Goal: Task Accomplishment & Management: Complete application form

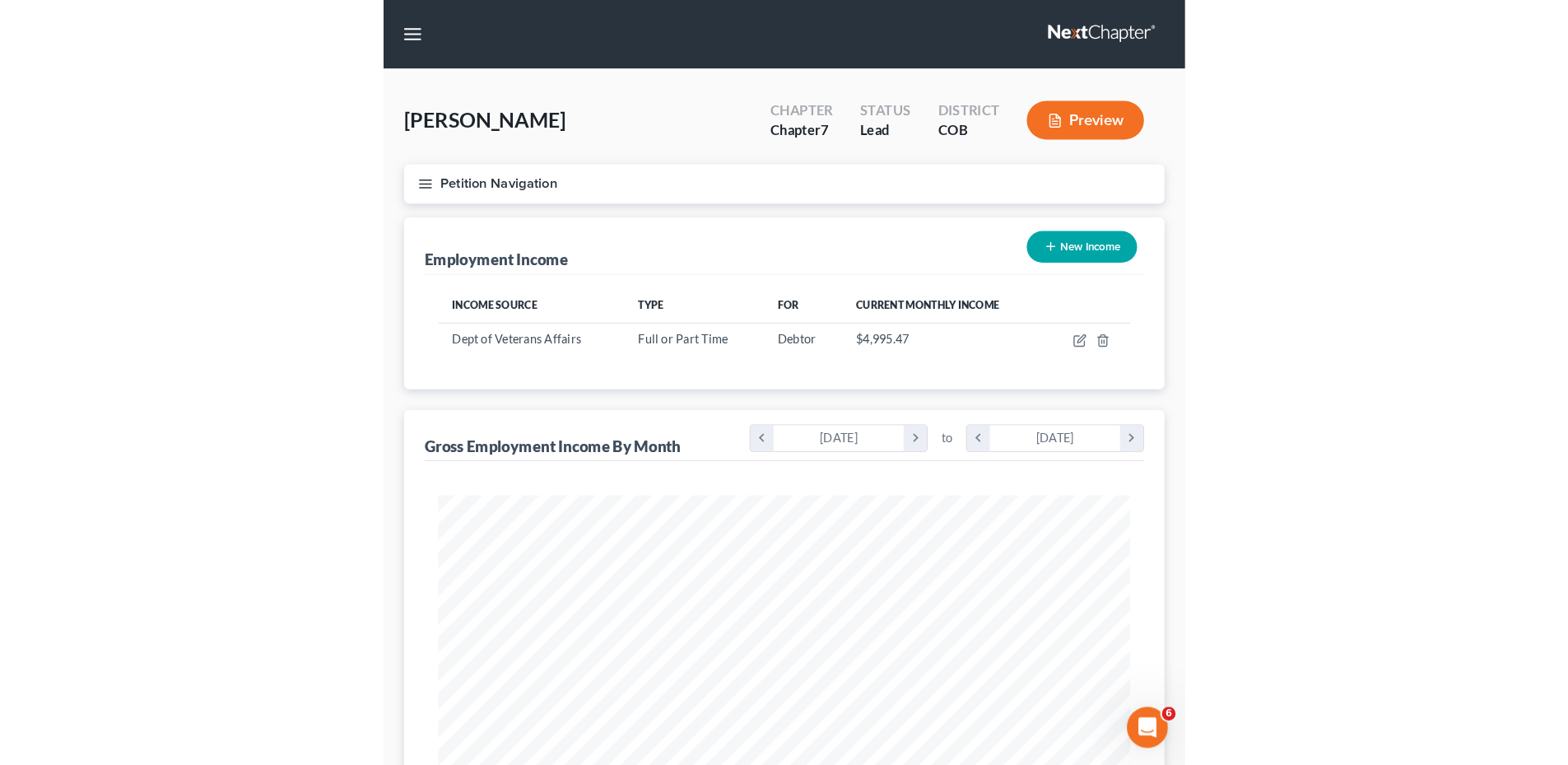
scroll to position [823201, 822526]
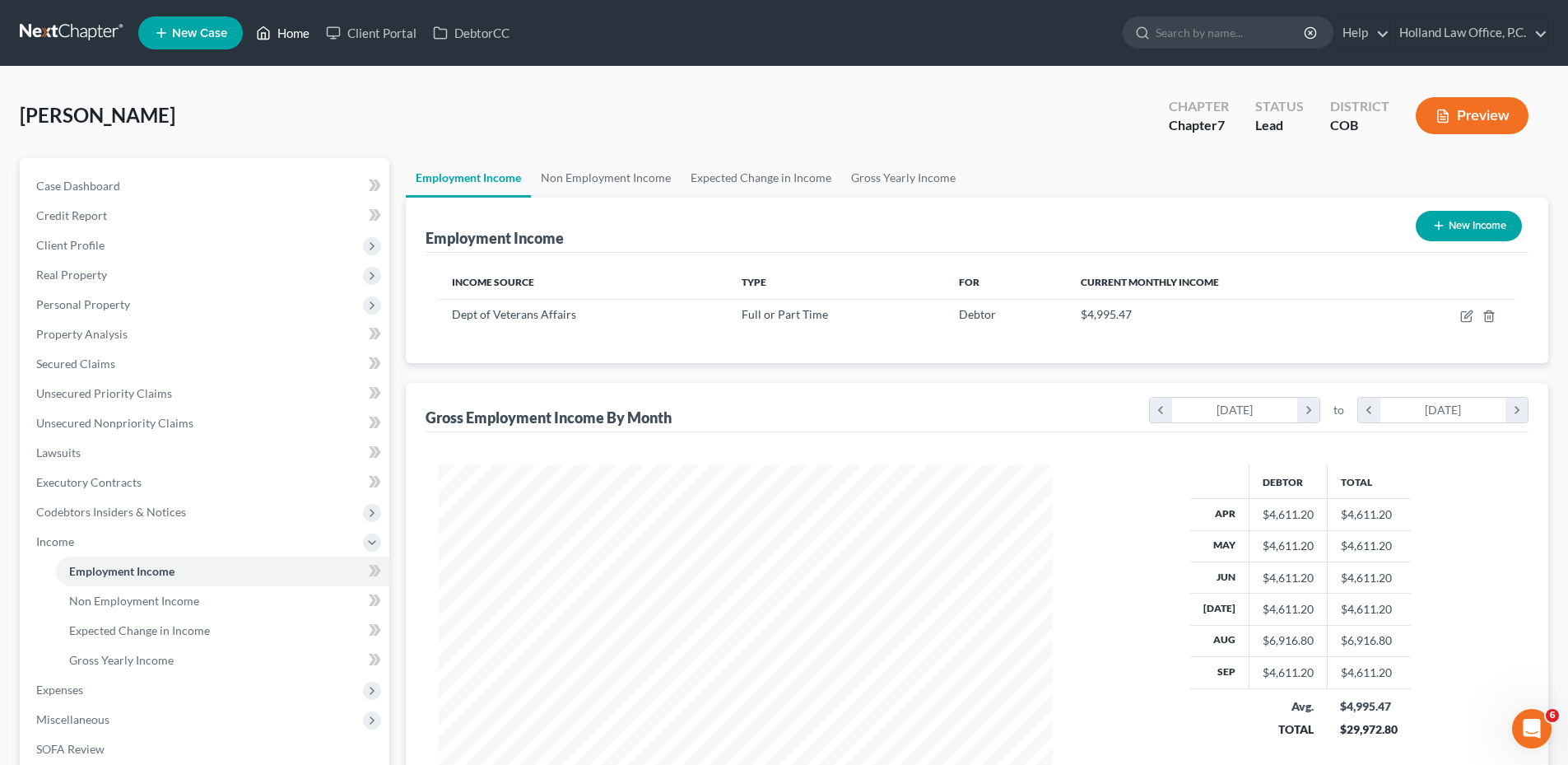
click at [289, 42] on link "Home" at bounding box center [283, 33] width 70 height 30
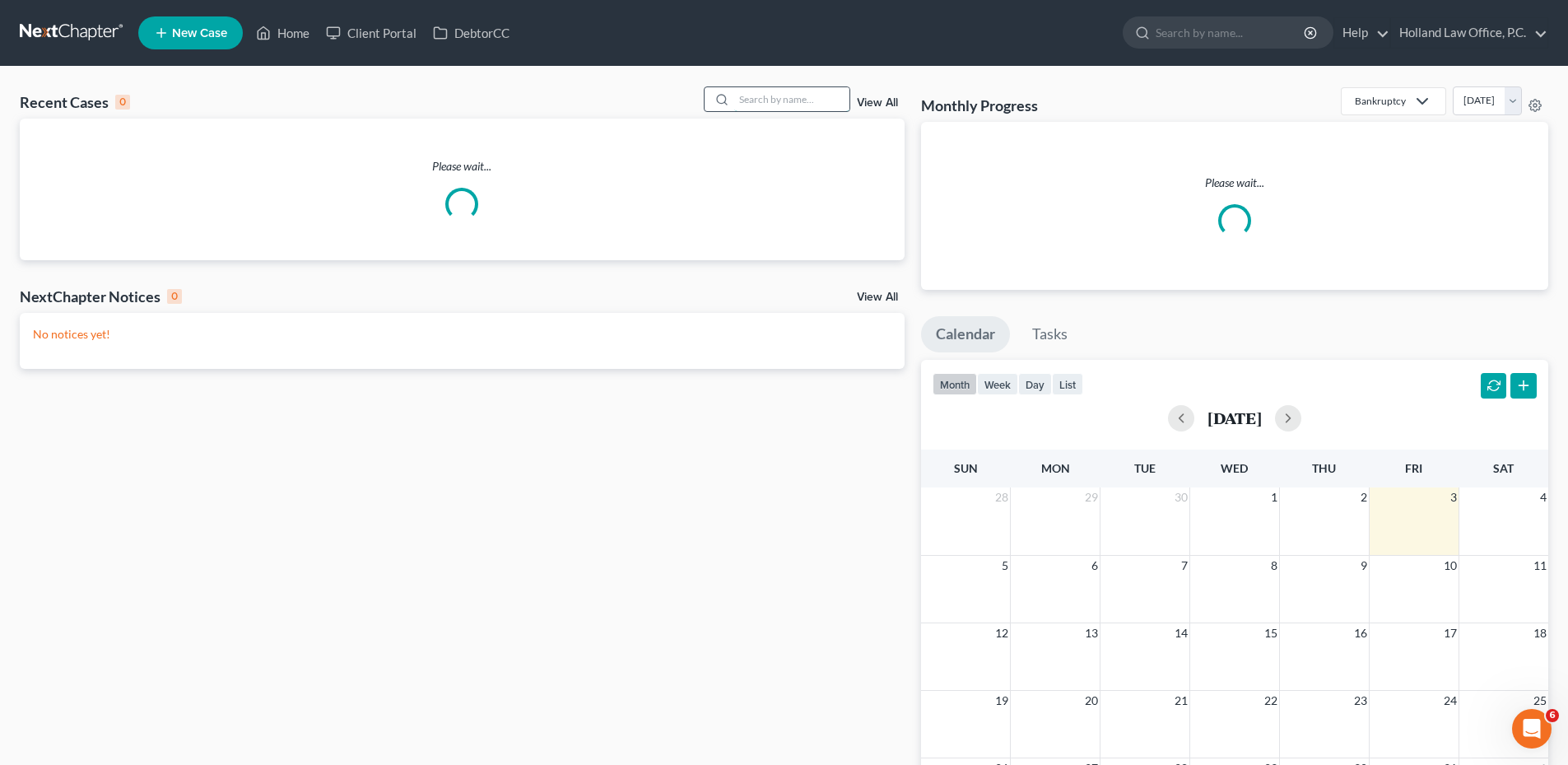
click at [753, 103] on input "search" at bounding box center [791, 99] width 115 height 24
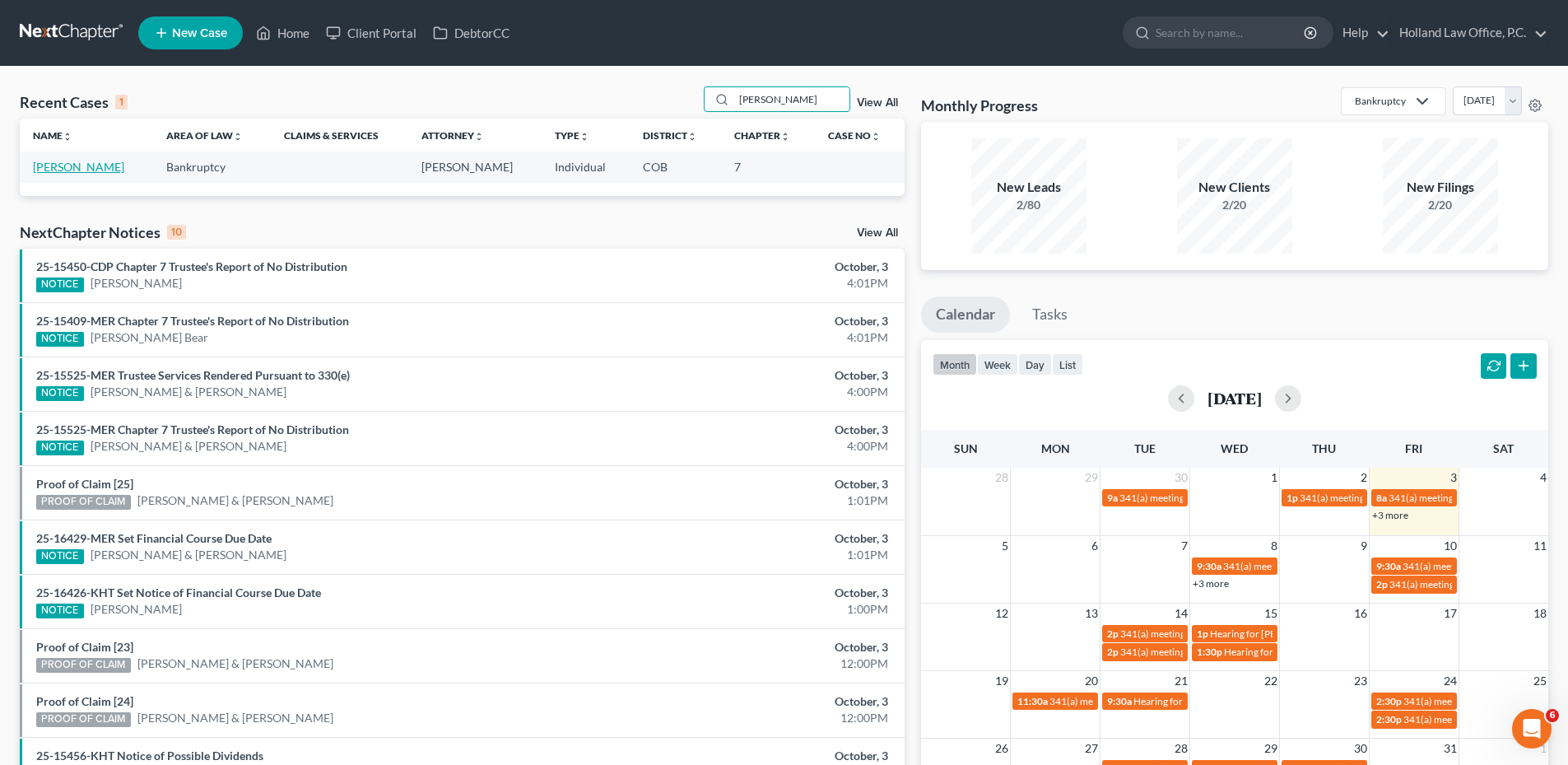
type input "[PERSON_NAME]"
click at [51, 166] on link "[PERSON_NAME]" at bounding box center [78, 166] width 92 height 14
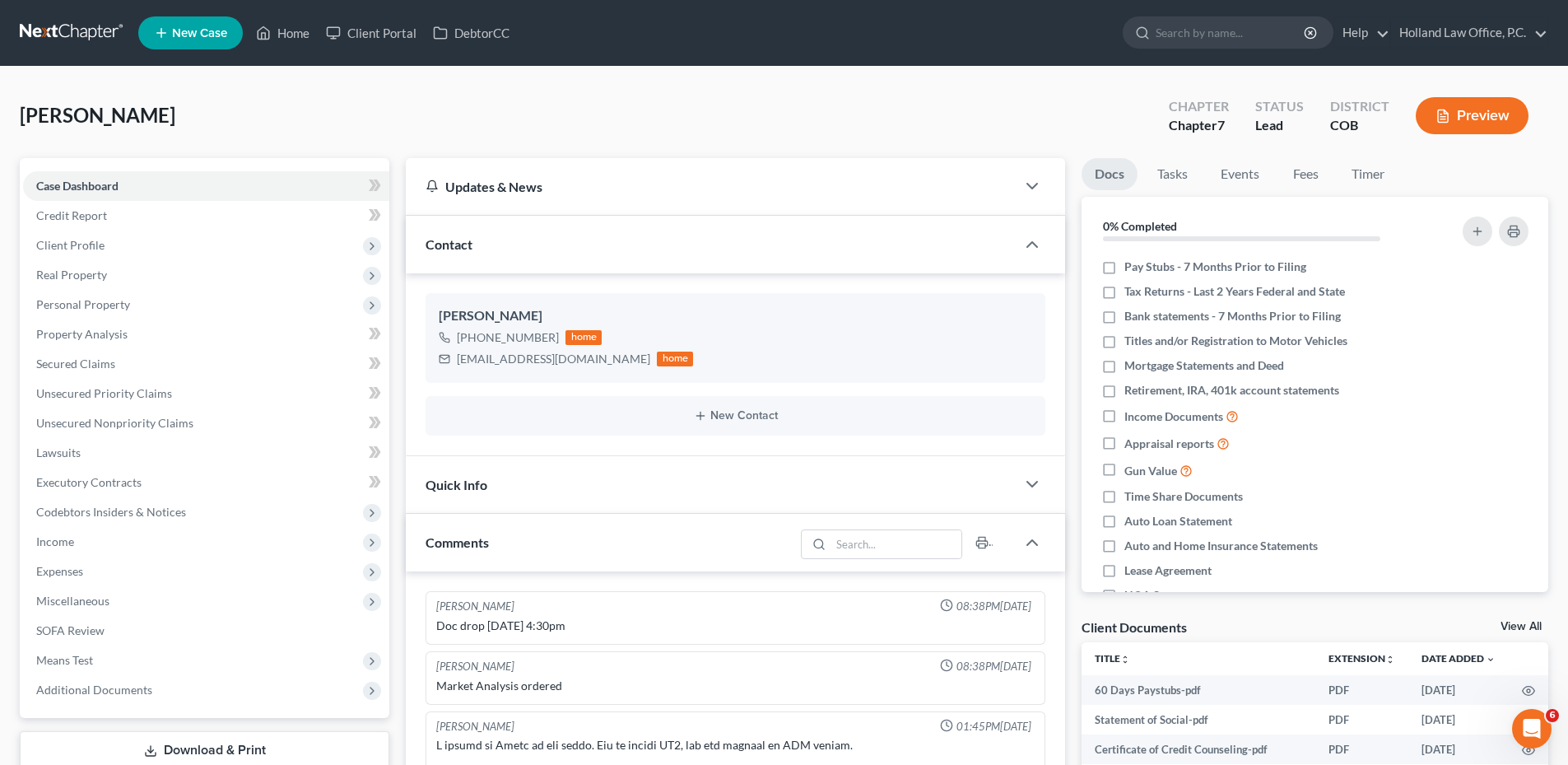
scroll to position [478, 0]
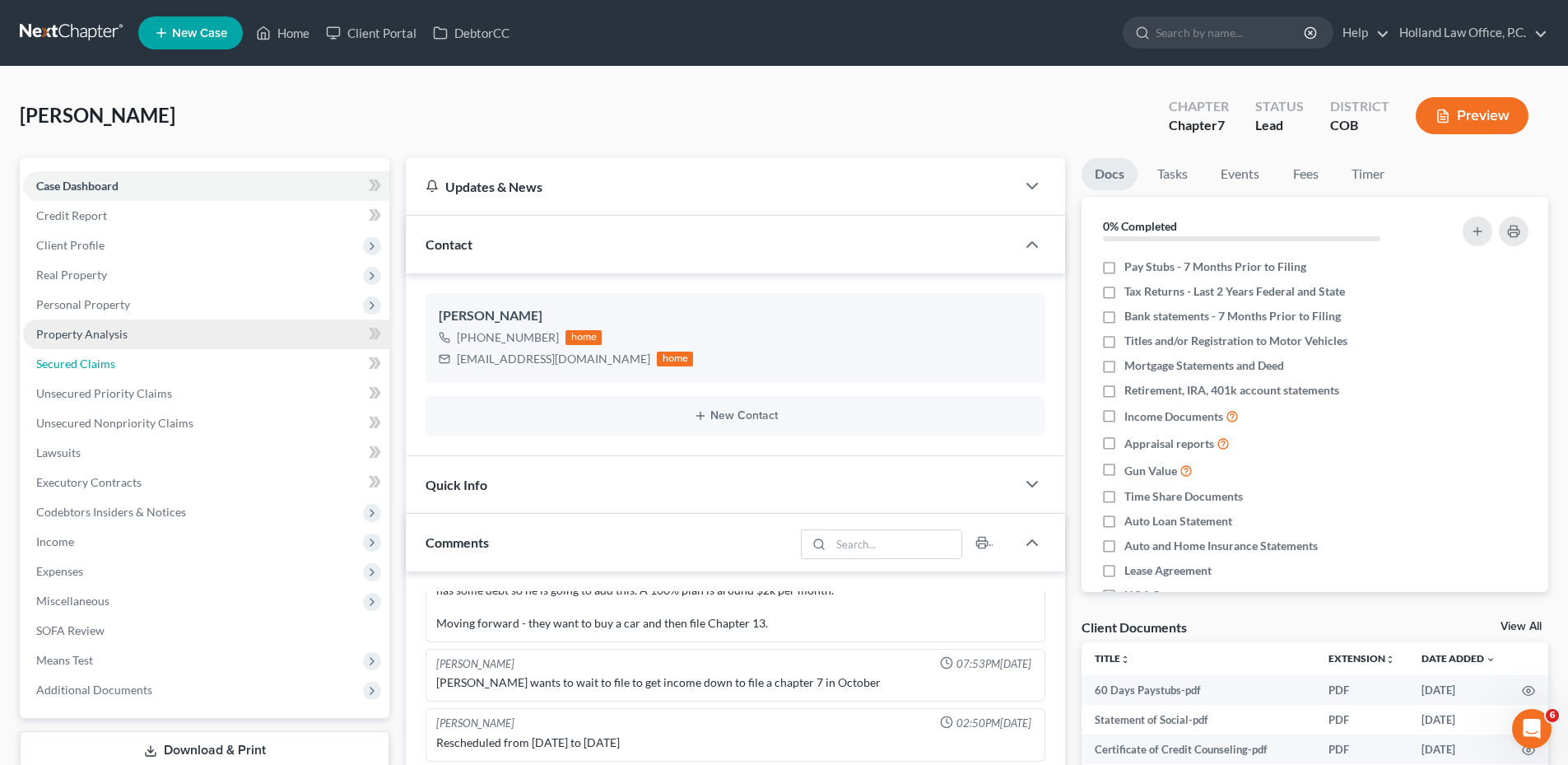
drag, startPoint x: 84, startPoint y: 354, endPoint x: 96, endPoint y: 338, distance: 20.0
click at [84, 354] on link "Secured Claims" at bounding box center [206, 363] width 366 height 30
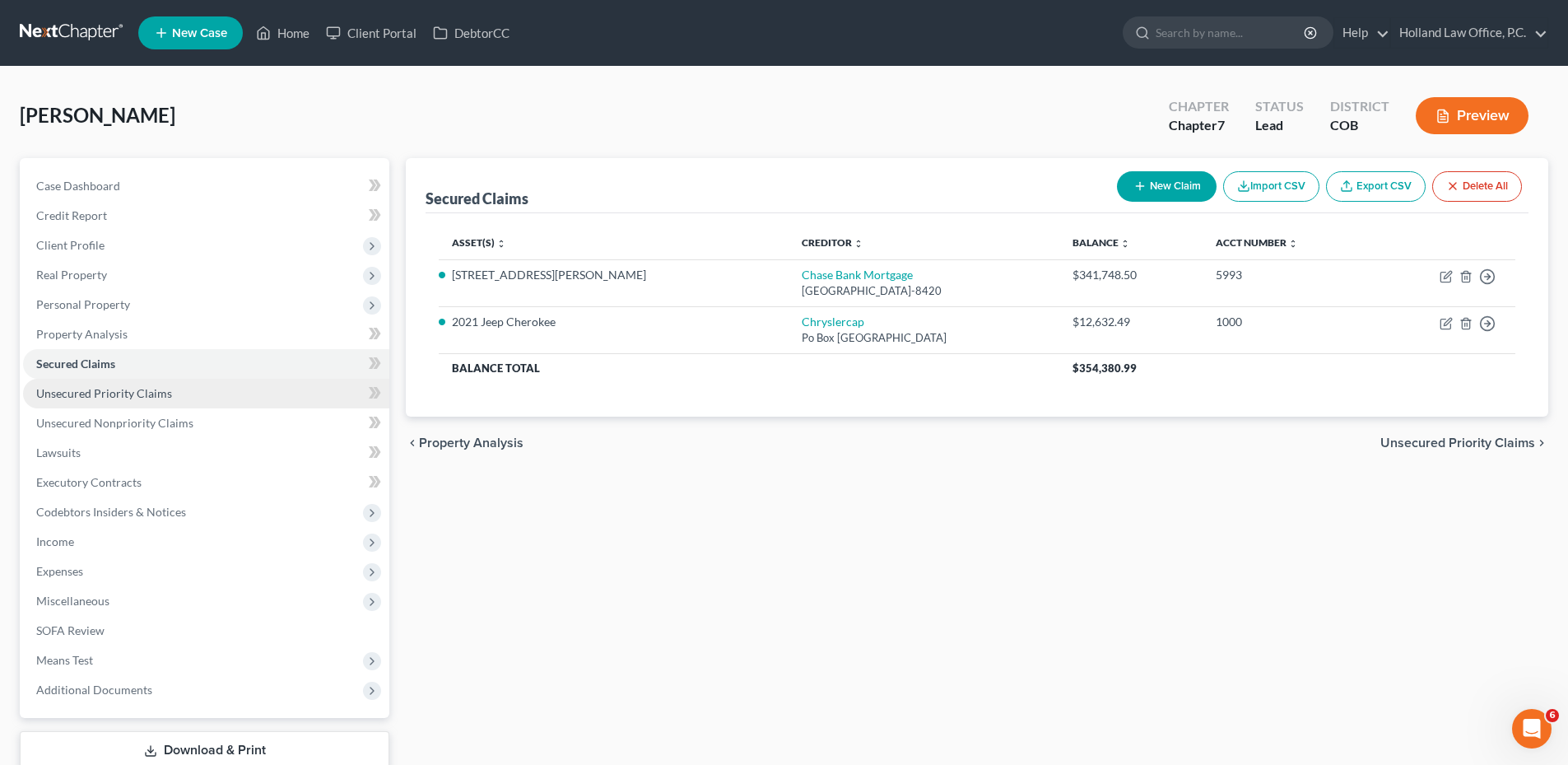
click at [82, 401] on link "Unsecured Priority Claims" at bounding box center [206, 393] width 366 height 30
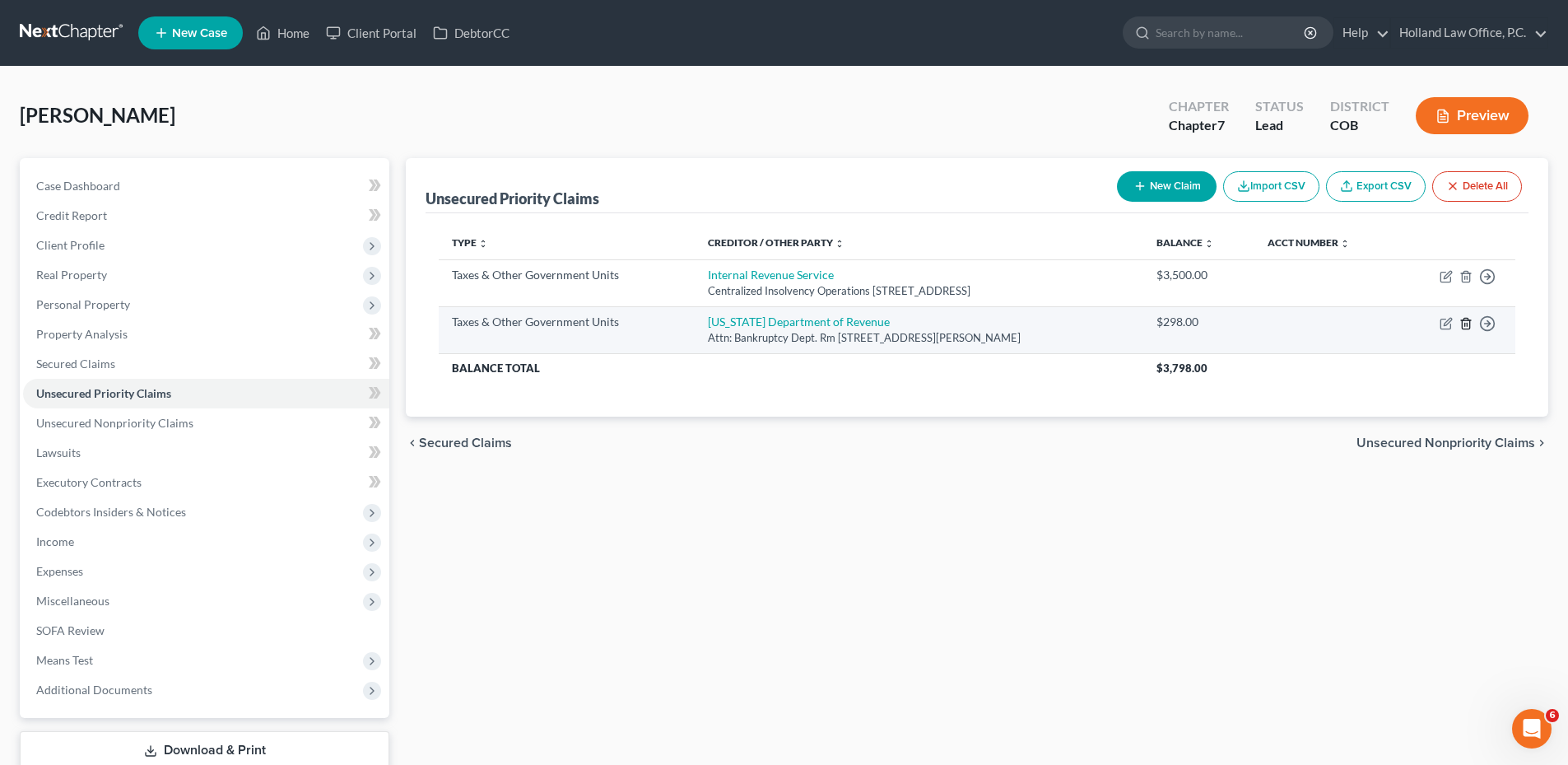
click at [770, 324] on line "button" at bounding box center [1467, 324] width 0 height 3
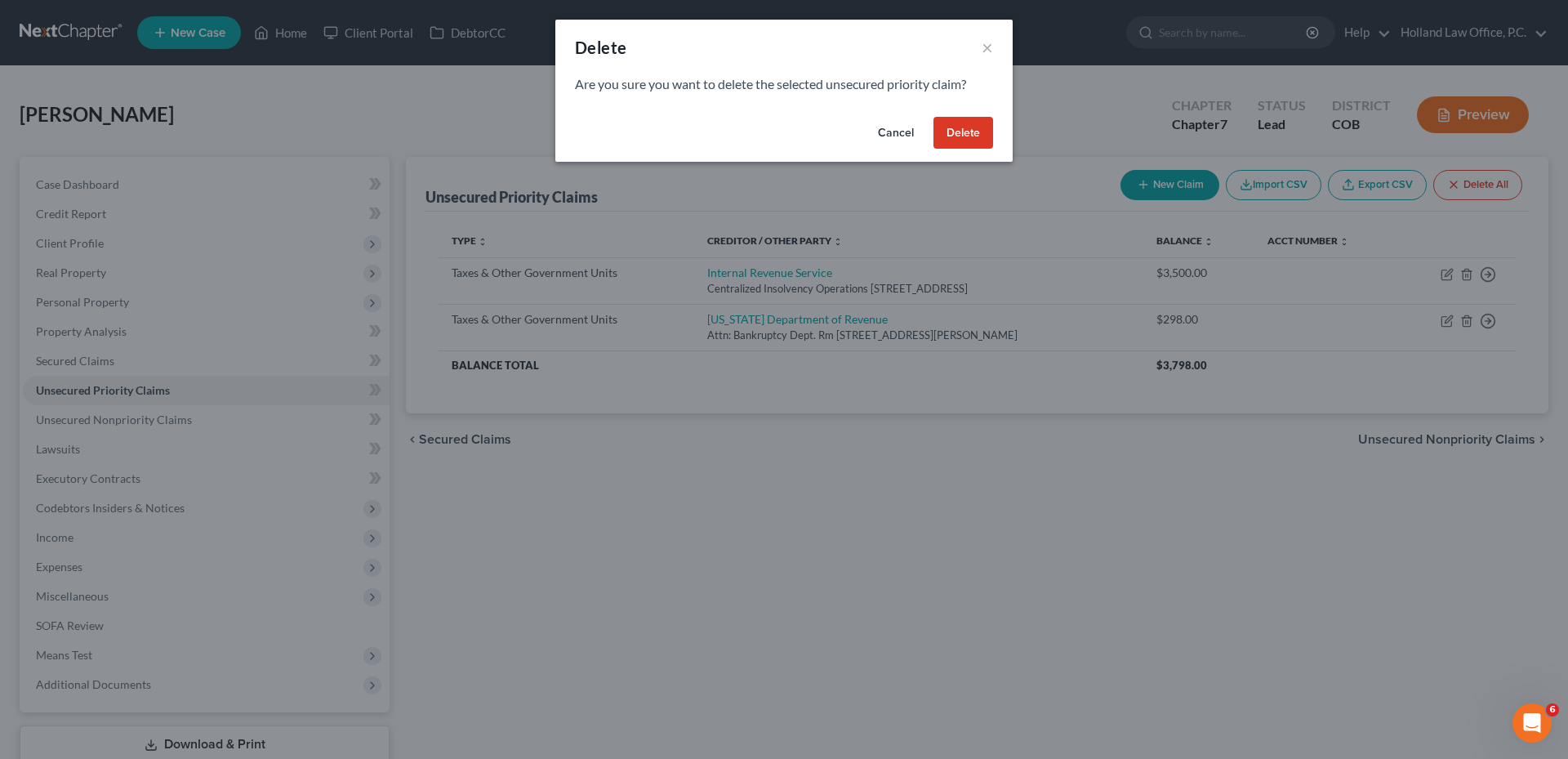
click at [764, 135] on button "Delete" at bounding box center [963, 133] width 59 height 33
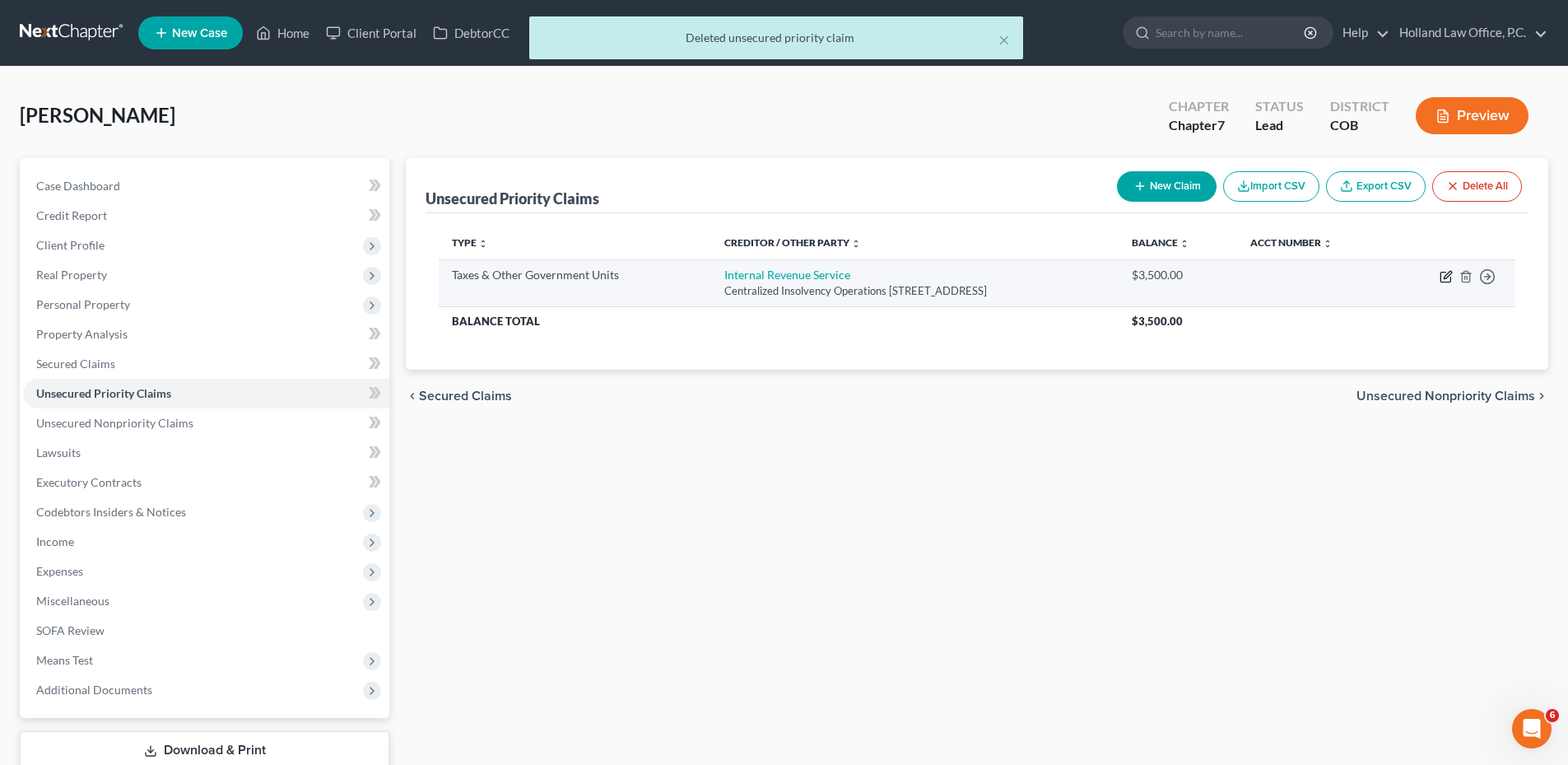
click at [770, 270] on icon "button" at bounding box center [1446, 277] width 14 height 14
select select "0"
select select "39"
select select "3"
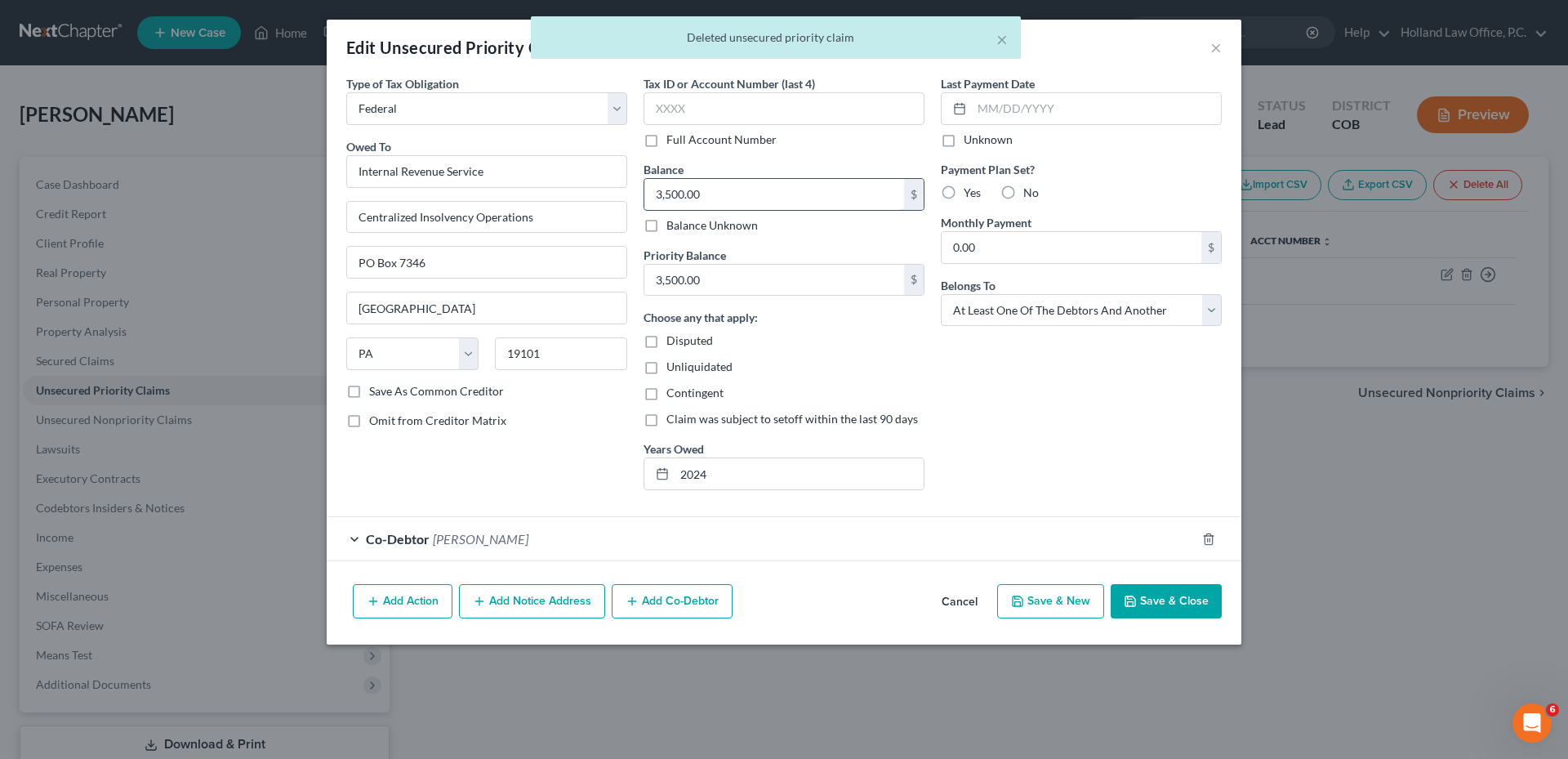
click at [747, 191] on input "3,500.00" at bounding box center [774, 195] width 260 height 31
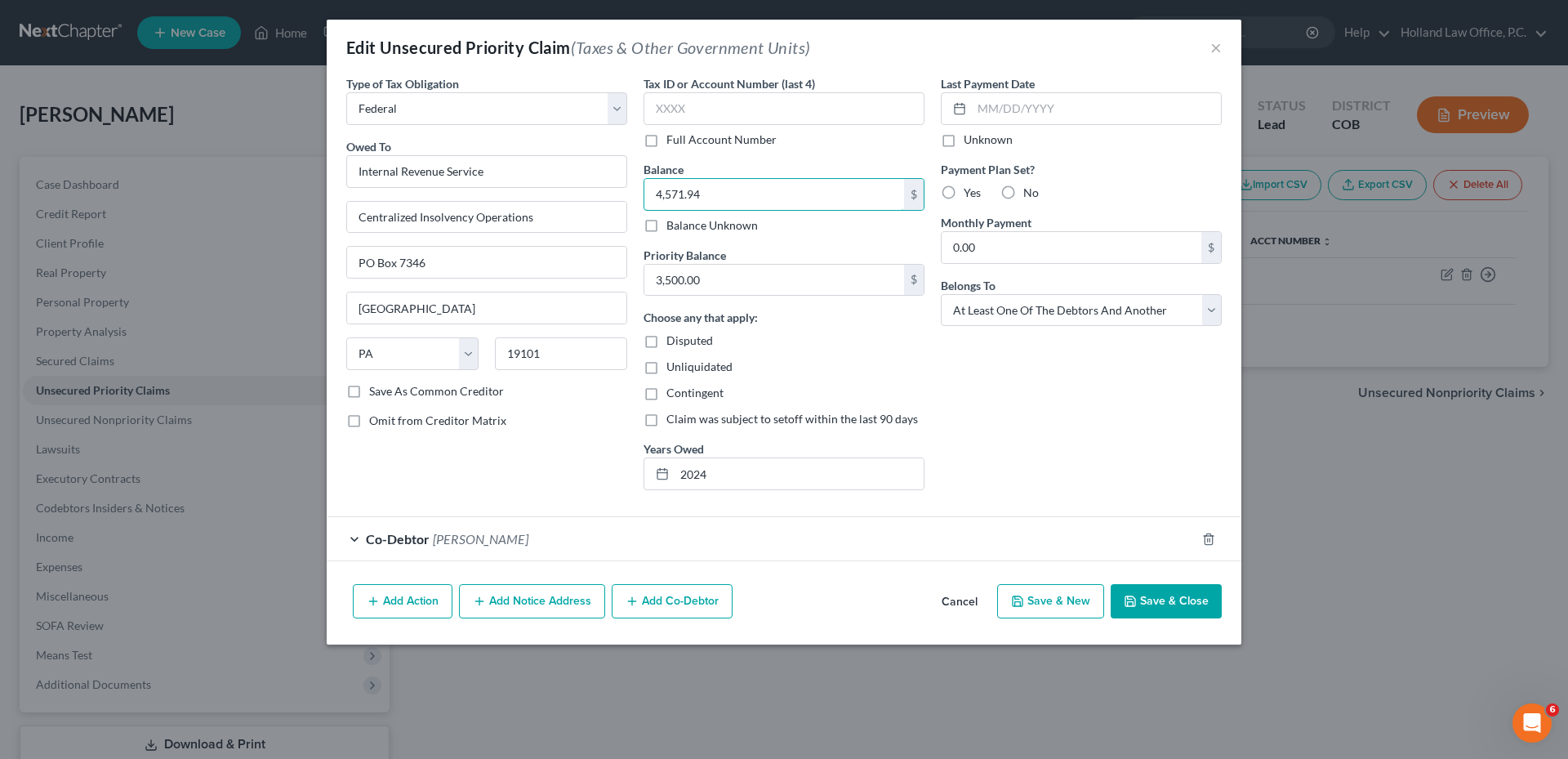
type input "4,571.94"
click at [764, 608] on button "Save & Close" at bounding box center [1166, 602] width 111 height 34
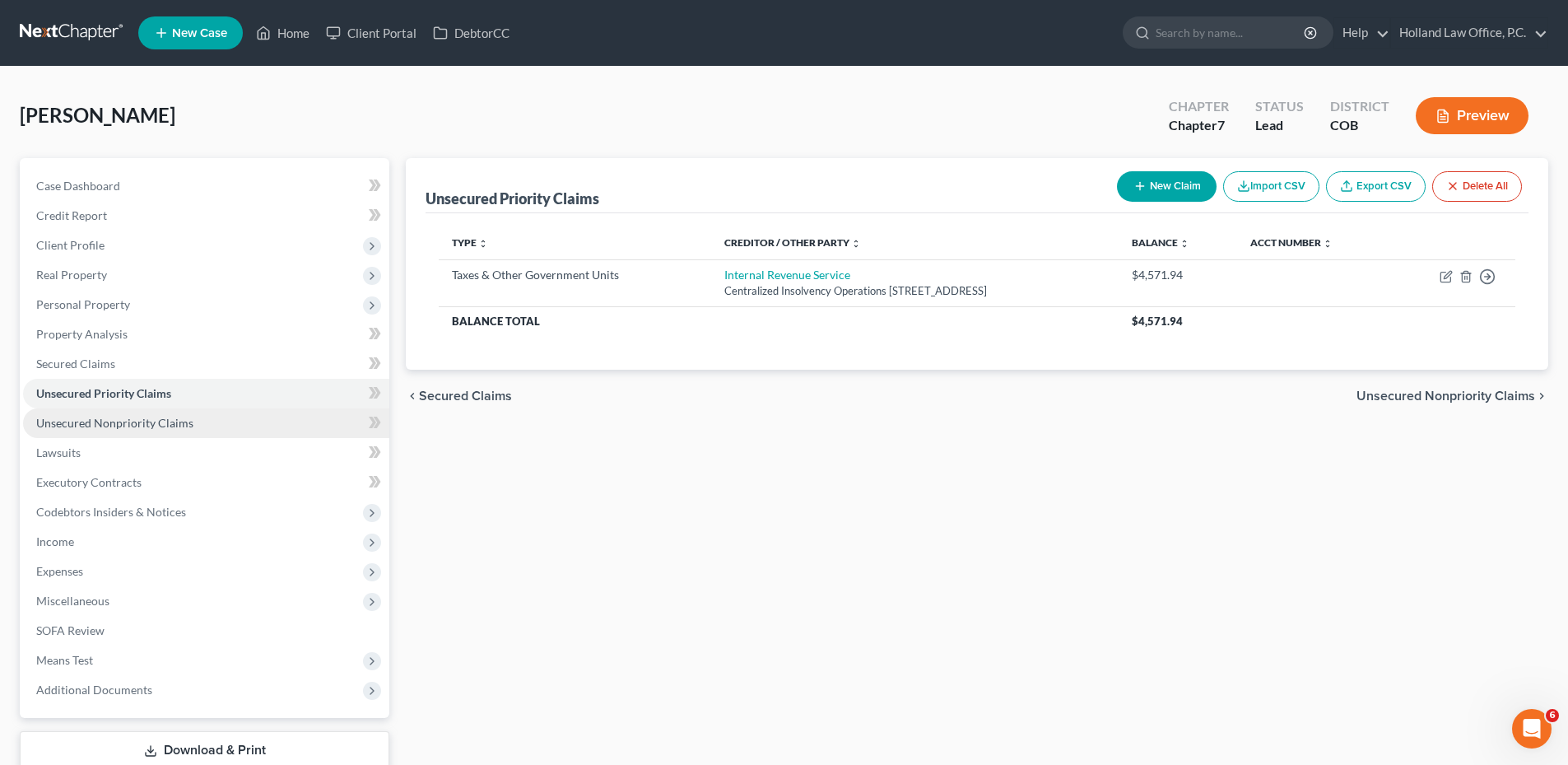
click at [123, 427] on span "Unsecured Nonpriority Claims" at bounding box center [115, 423] width 157 height 14
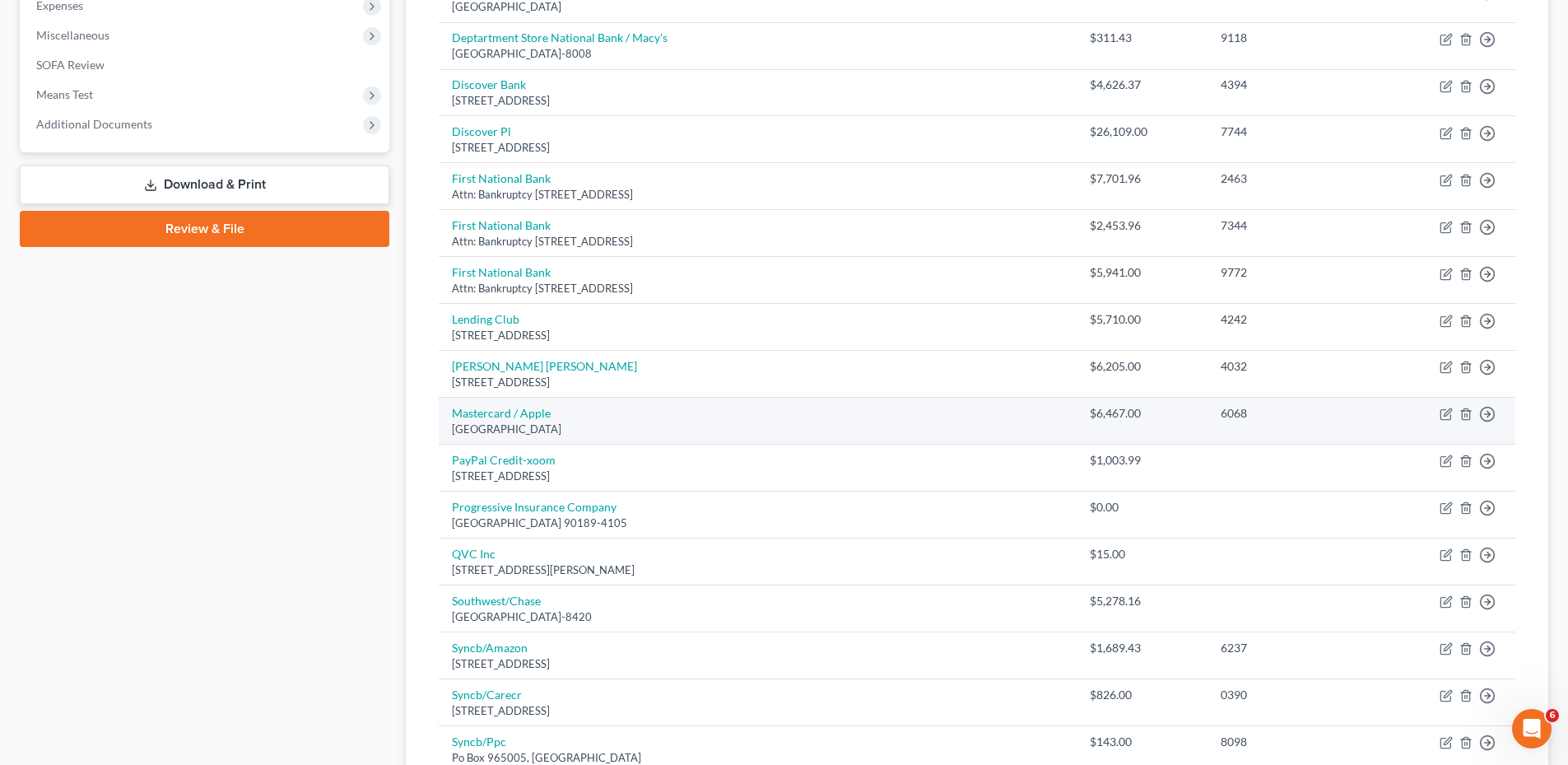
scroll to position [577, 0]
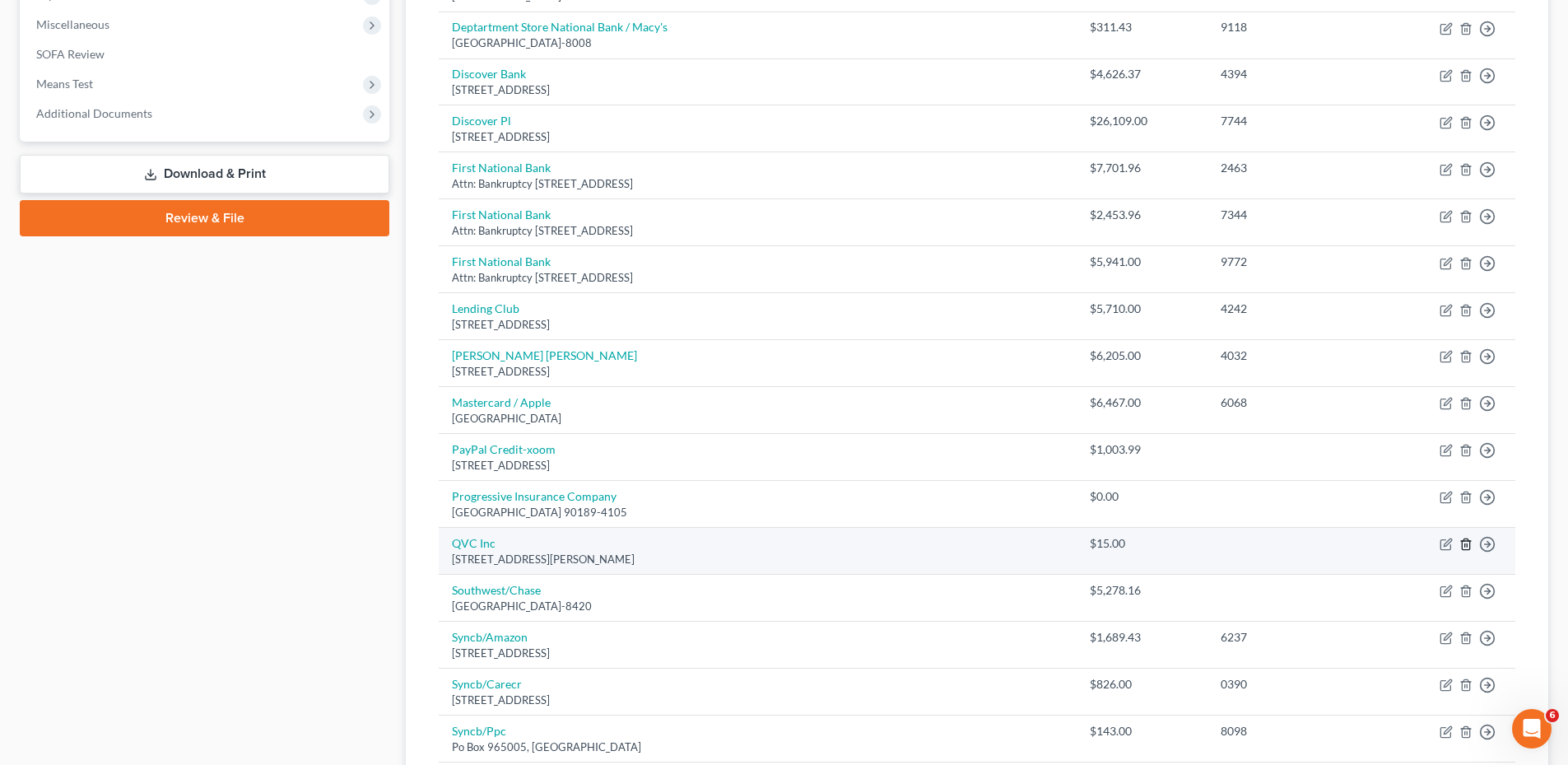
click at [770, 547] on line "button" at bounding box center [1467, 546] width 0 height 3
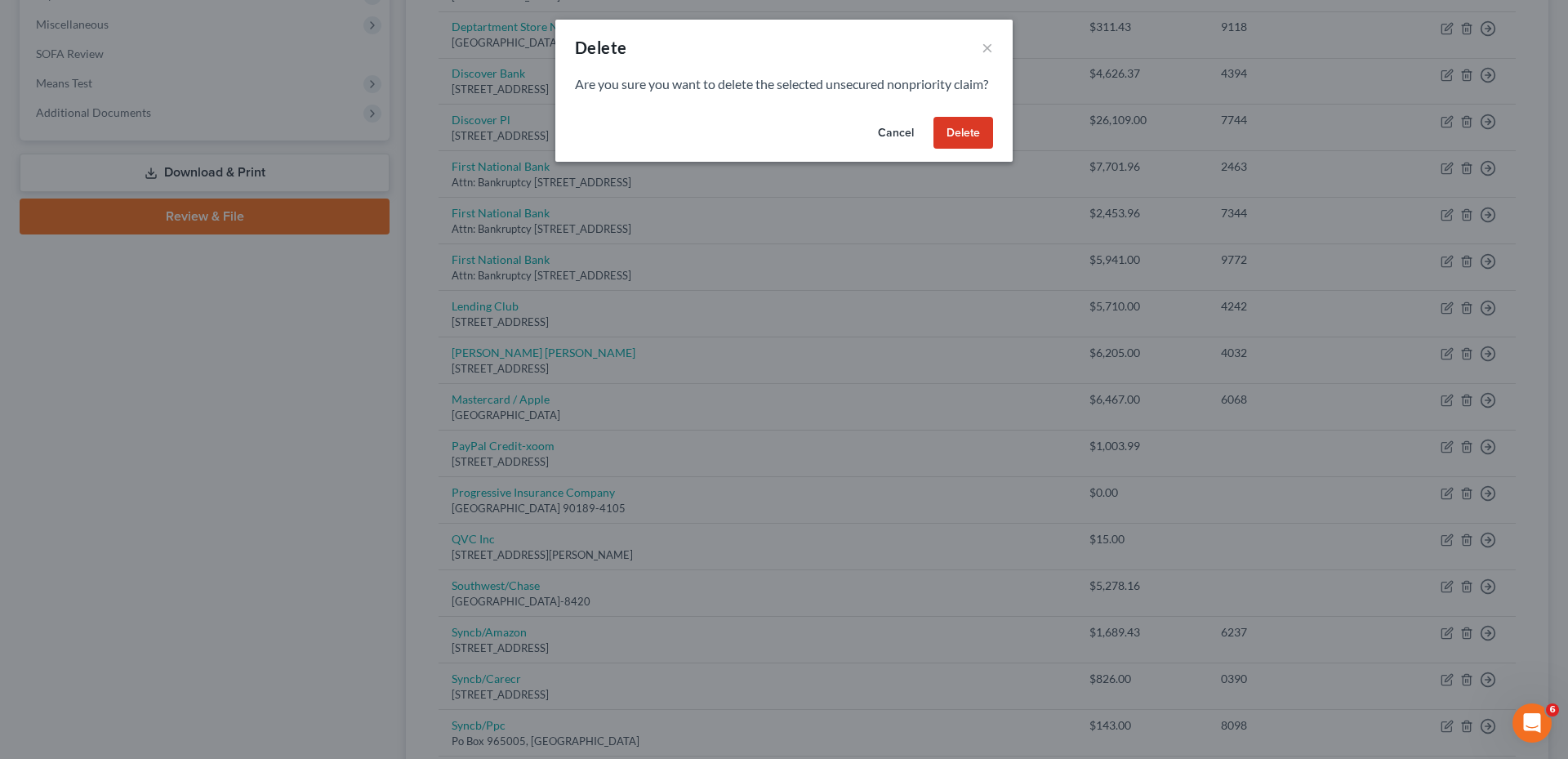
click at [764, 146] on button "Delete" at bounding box center [963, 133] width 59 height 33
